Goal: Information Seeking & Learning: Find specific page/section

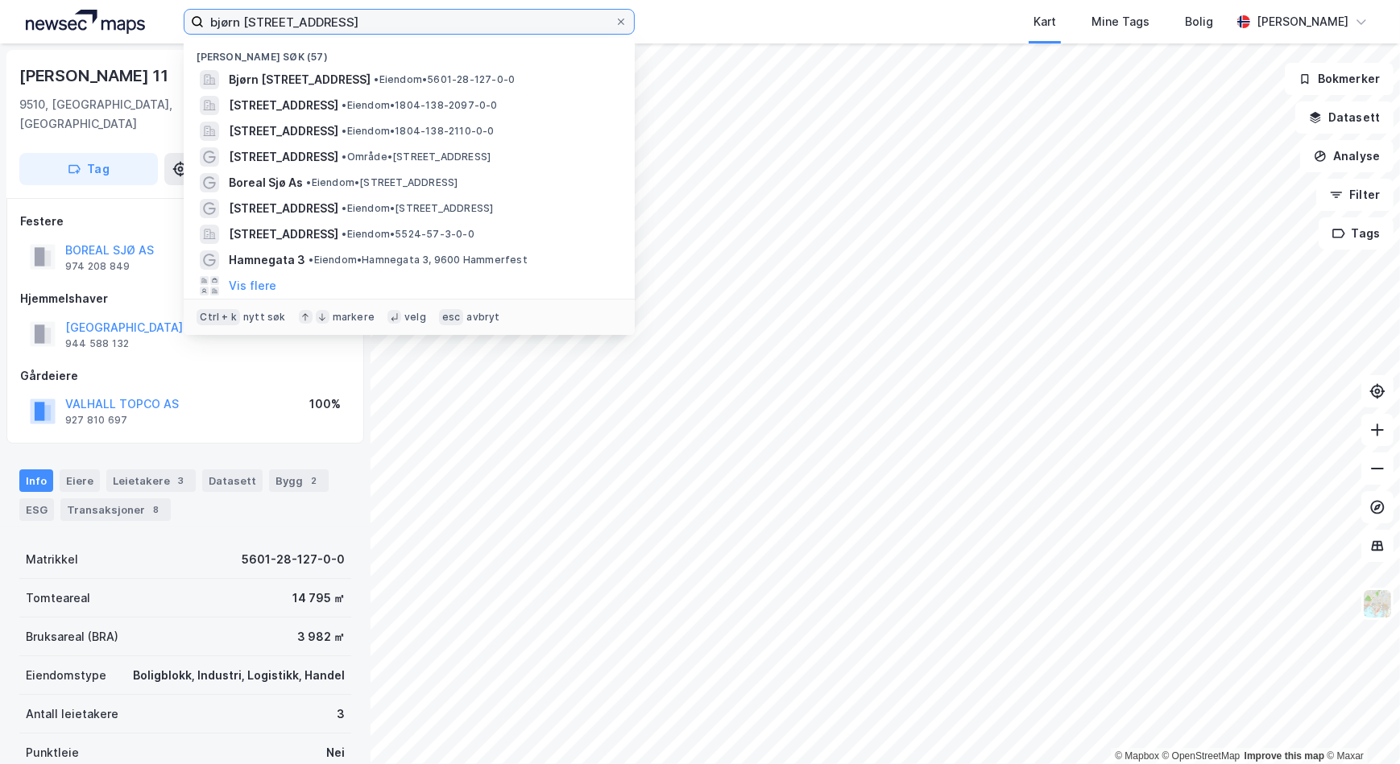
click at [371, 20] on input "bjørn [STREET_ADDRESS]" at bounding box center [409, 22] width 411 height 24
drag, startPoint x: 308, startPoint y: 22, endPoint x: 137, endPoint y: 46, distance: 173.3
click at [137, 46] on div "bjørn [STREET_ADDRESS] Nylige søk (57) [PERSON_NAME][STREET_ADDRESS] • Eiendom …" at bounding box center [700, 382] width 1400 height 764
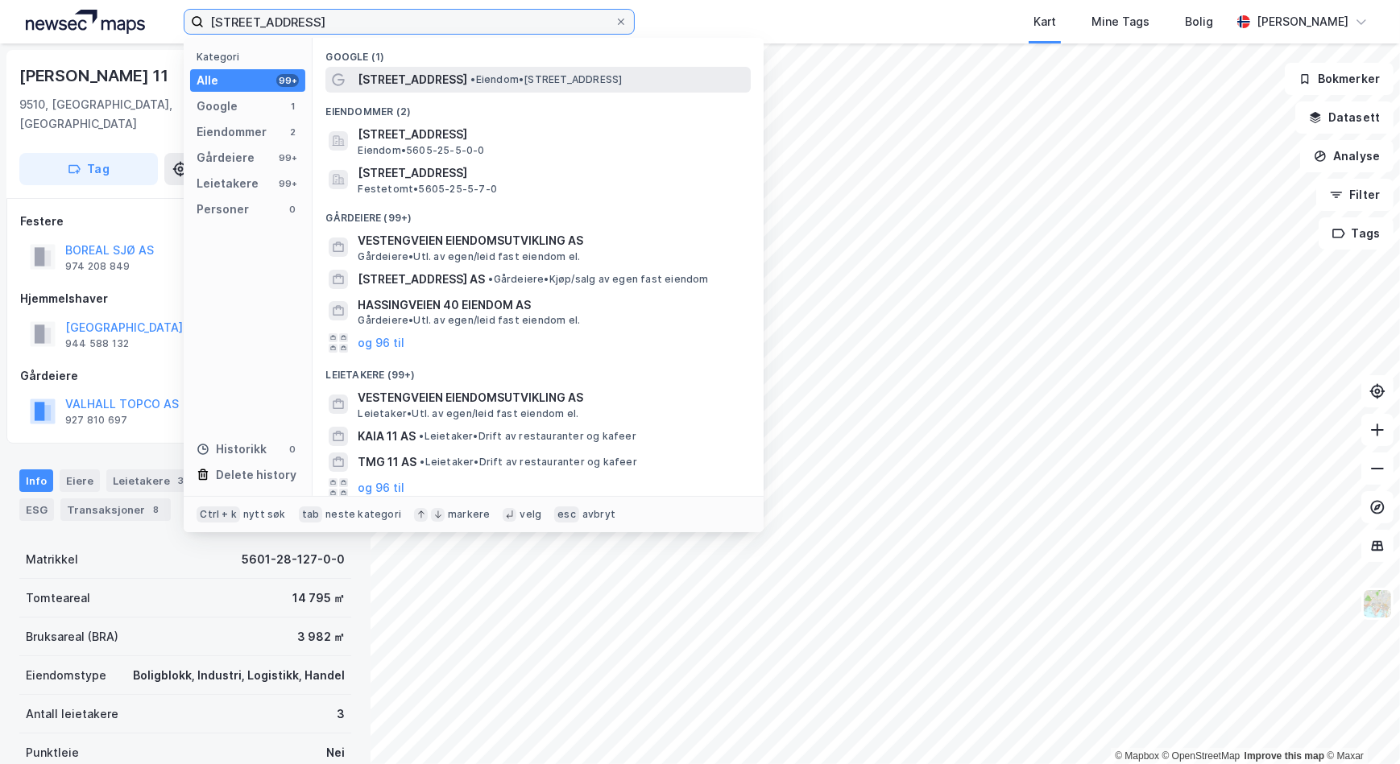
type input "[STREET_ADDRESS]"
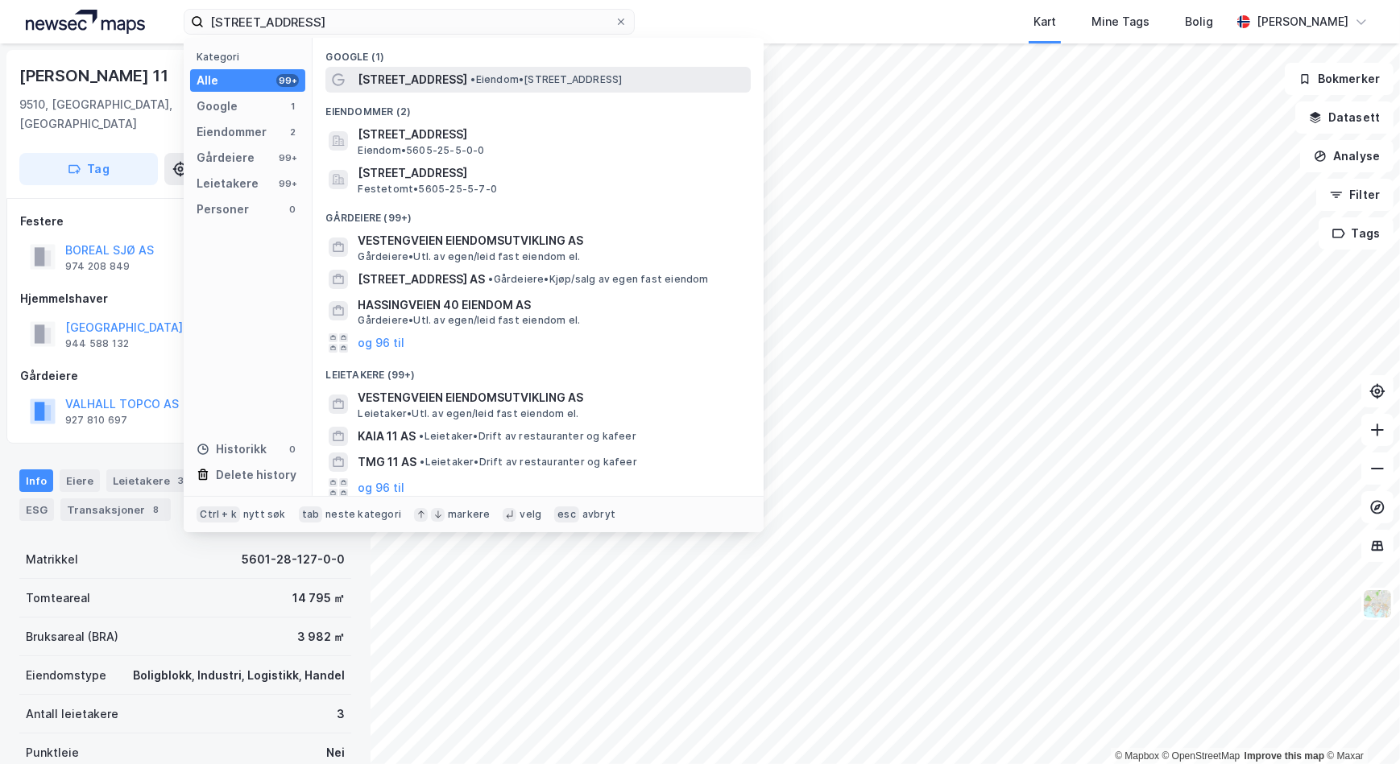
click at [418, 78] on span "[STREET_ADDRESS]" at bounding box center [413, 79] width 110 height 19
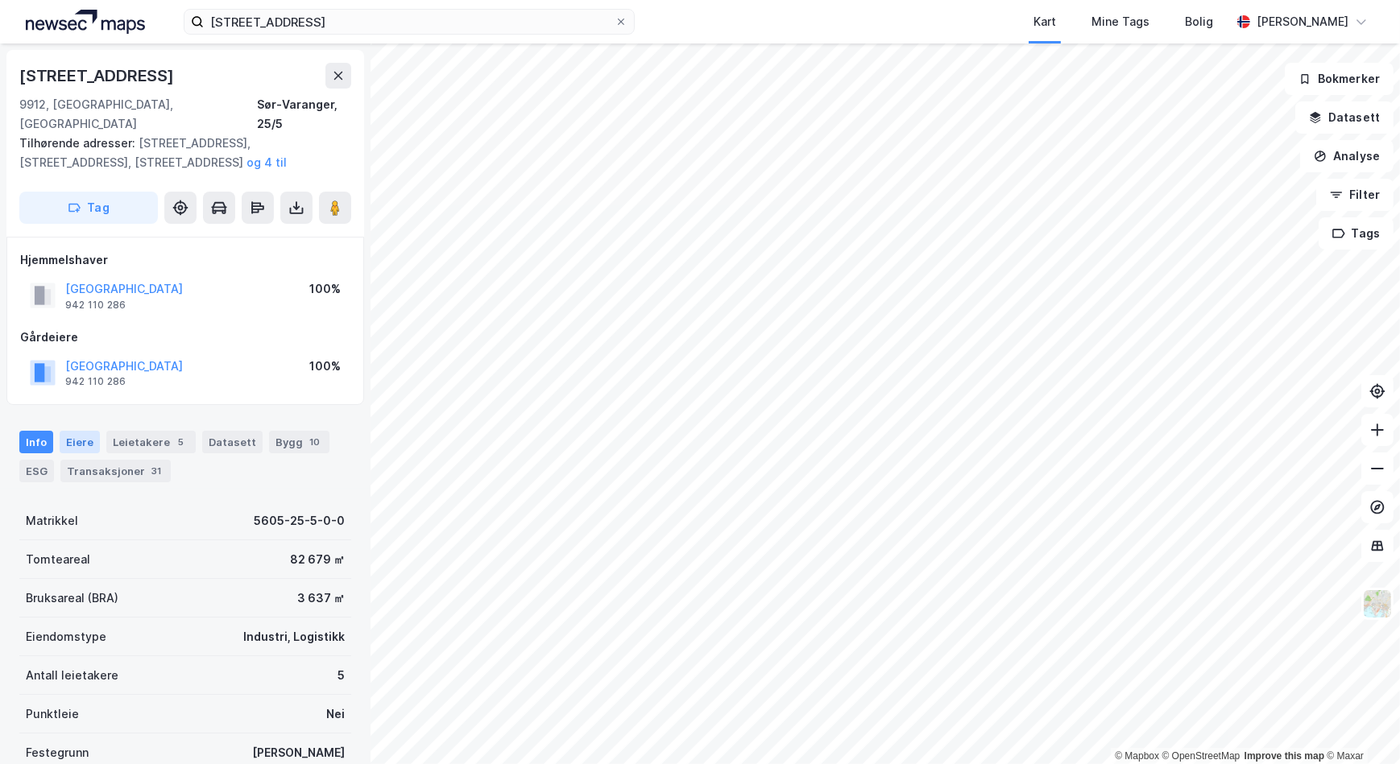
click at [80, 431] on div "Eiere" at bounding box center [80, 442] width 40 height 23
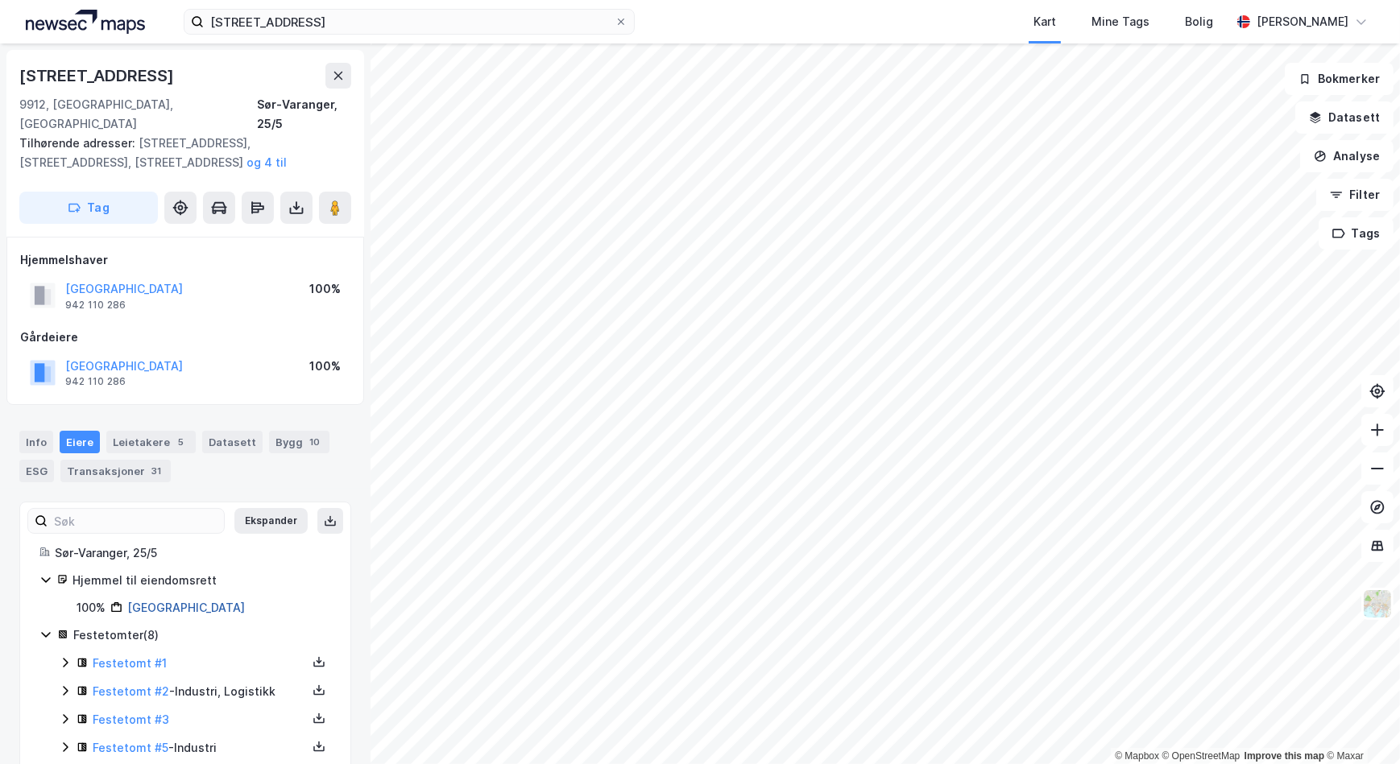
scroll to position [131, 0]
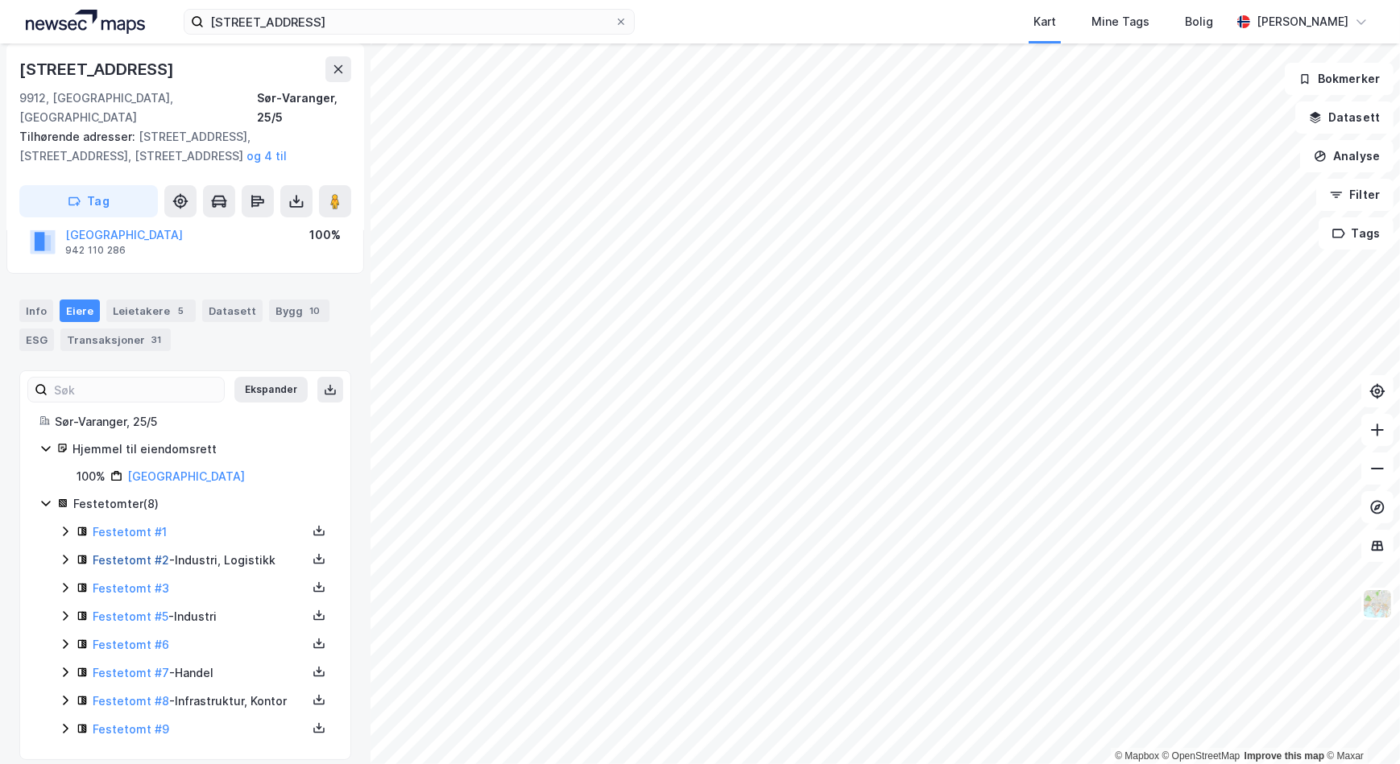
click at [123, 553] on link "Festetomt #2" at bounding box center [131, 560] width 77 height 14
